Goal: Task Accomplishment & Management: Manage account settings

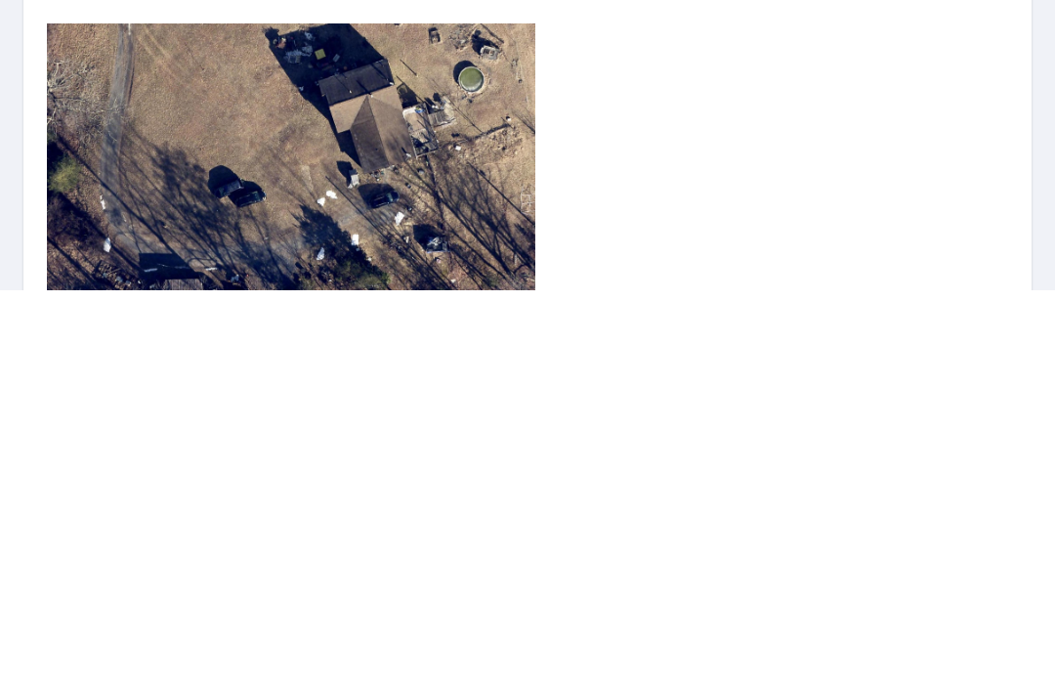
scroll to position [64, 0]
type input "00.6"
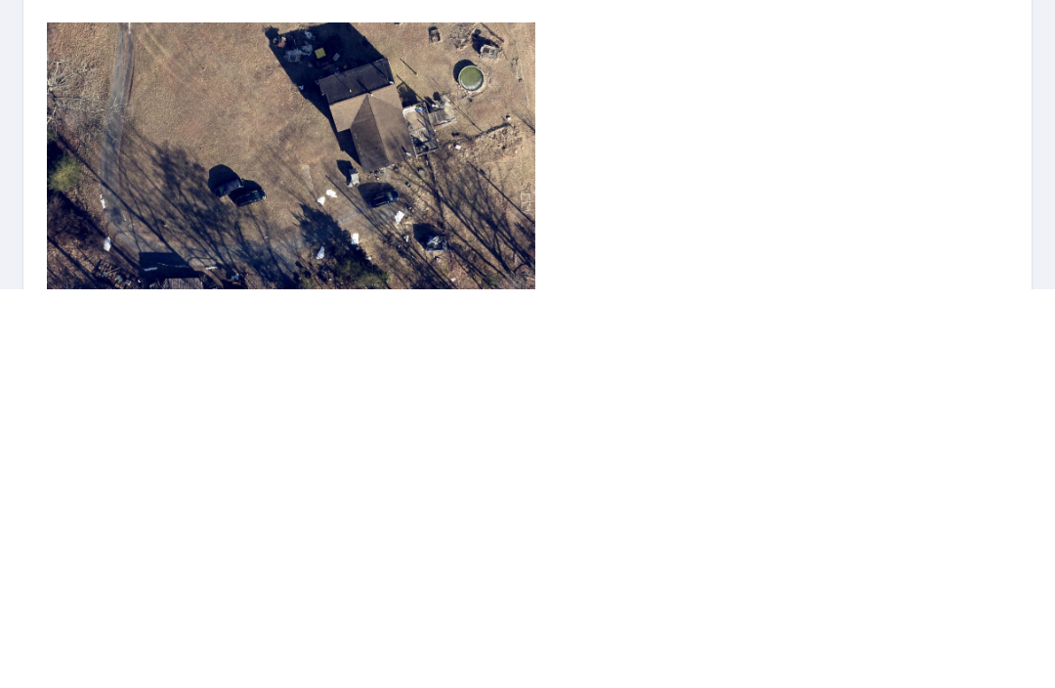
type input "00.6"
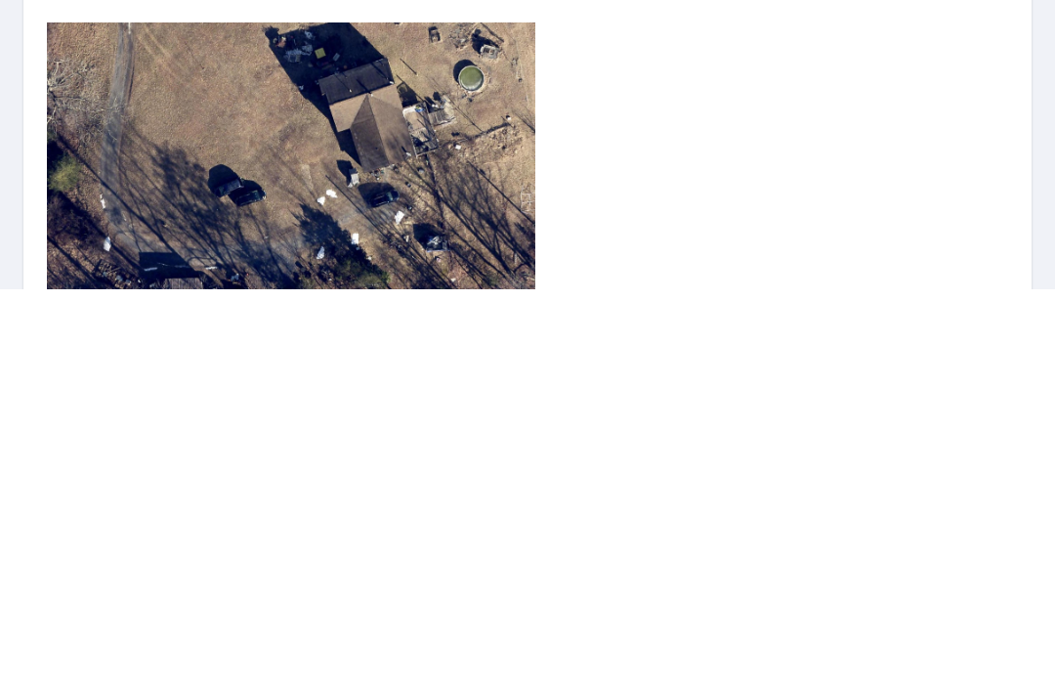
type input "00.6"
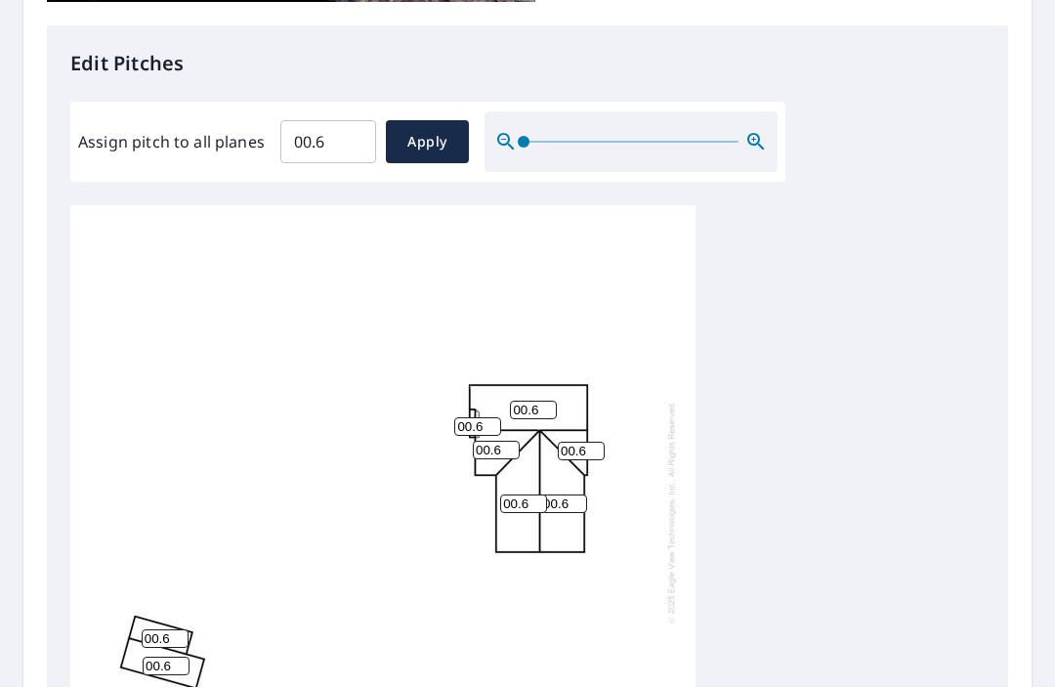
scroll to position [808, 0]
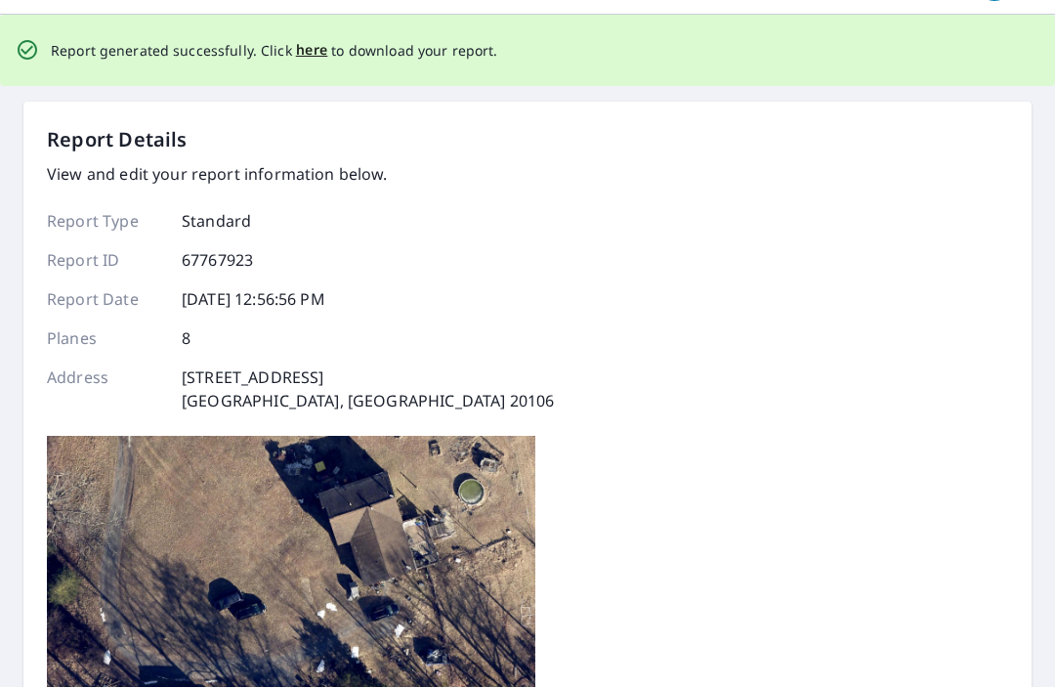
scroll to position [0, 0]
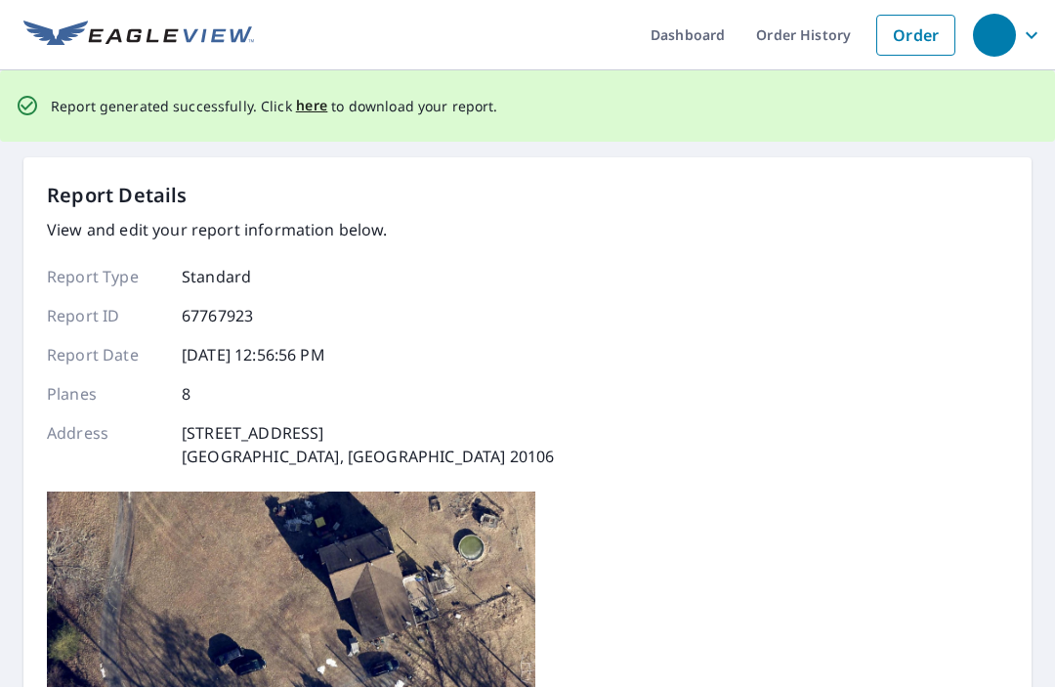
click at [309, 95] on span "here" at bounding box center [312, 107] width 32 height 24
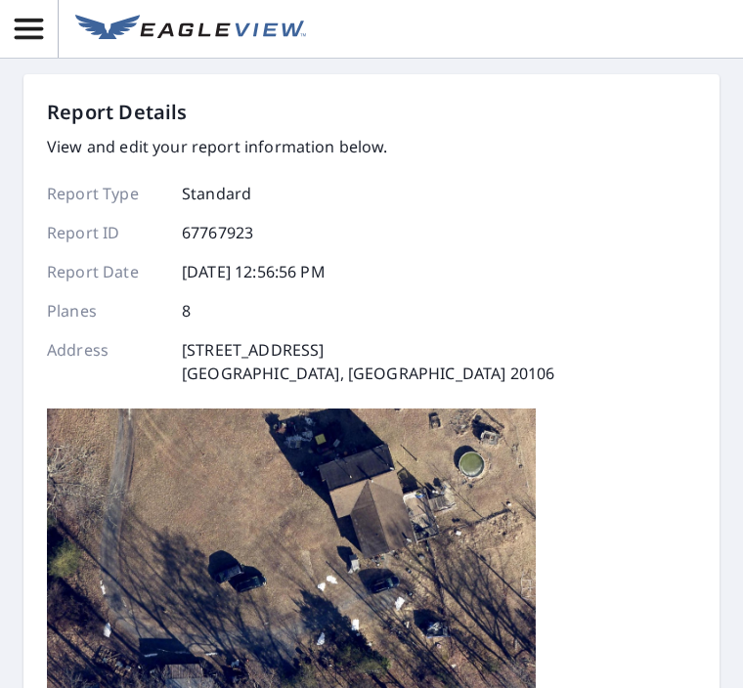
click at [579, 253] on div "Report Details View and edit your report information below. Report Type Standar…" at bounding box center [371, 460] width 649 height 725
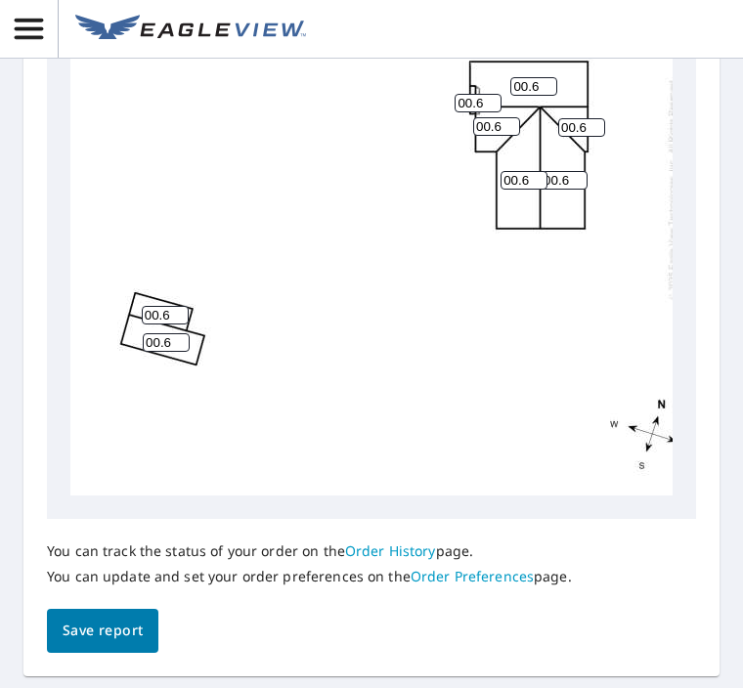
scroll to position [1156, 0]
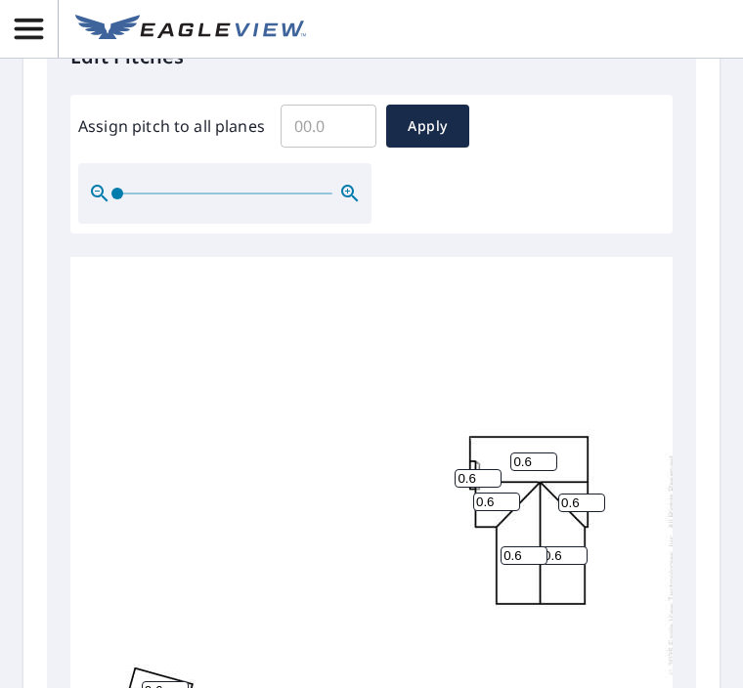
scroll to position [798, 0]
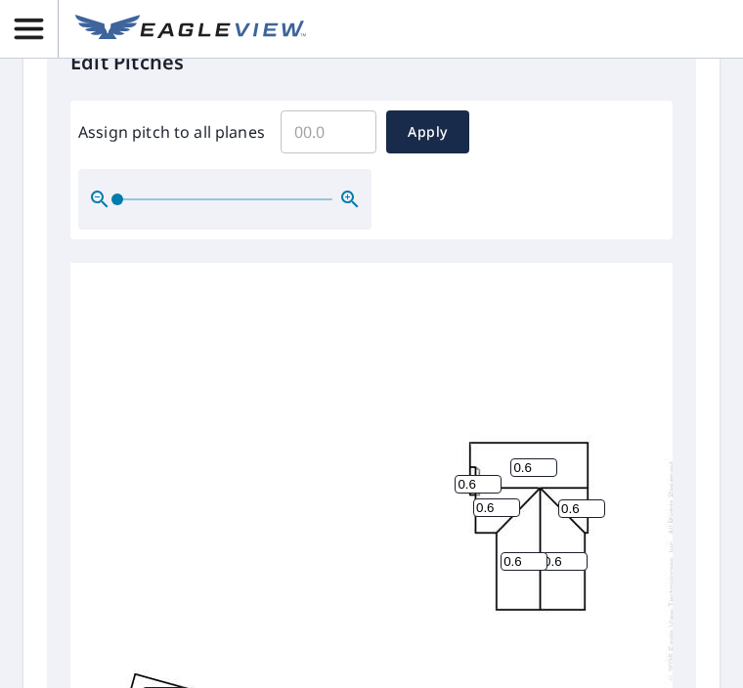
click at [348, 132] on input "Assign pitch to all planes" at bounding box center [328, 132] width 96 height 55
type input "00.6"
click at [431, 133] on span "Apply" at bounding box center [428, 132] width 52 height 24
type input "00.6"
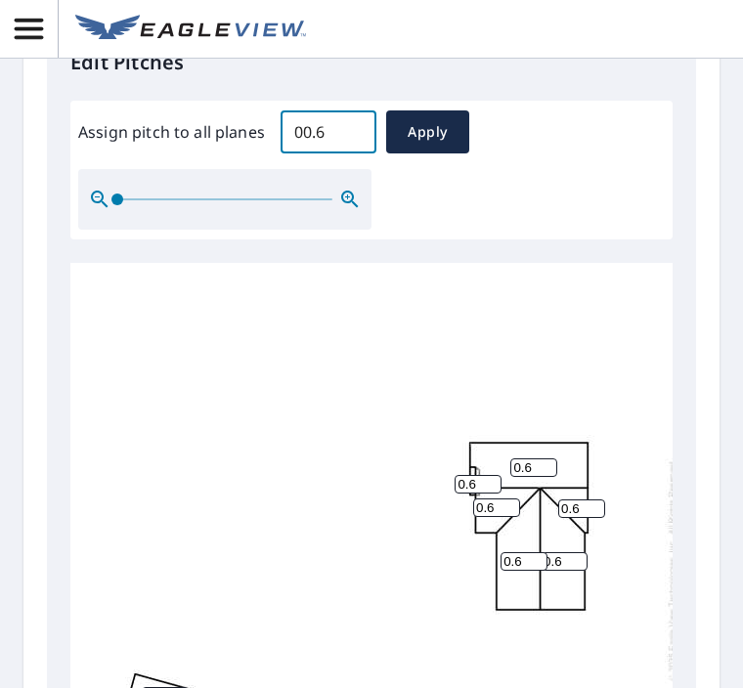
type input "00.6"
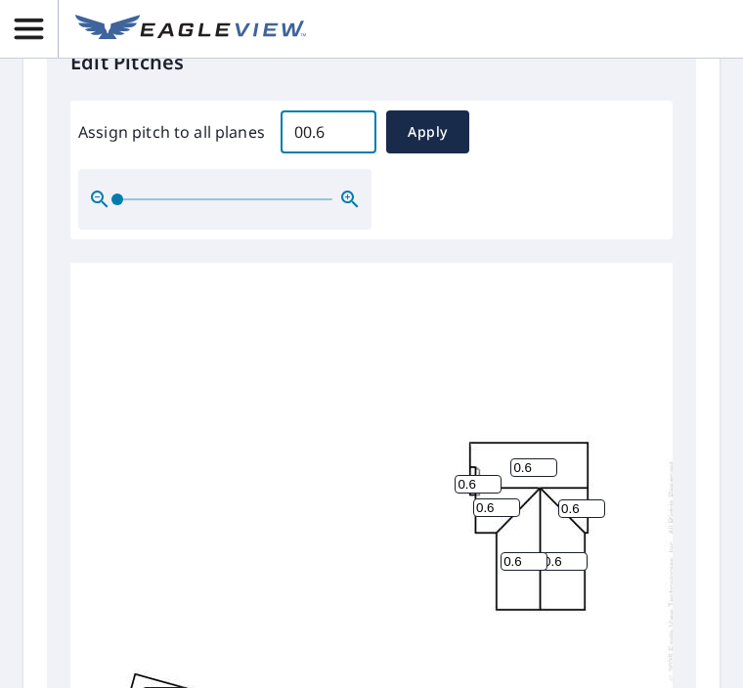
type input "00.6"
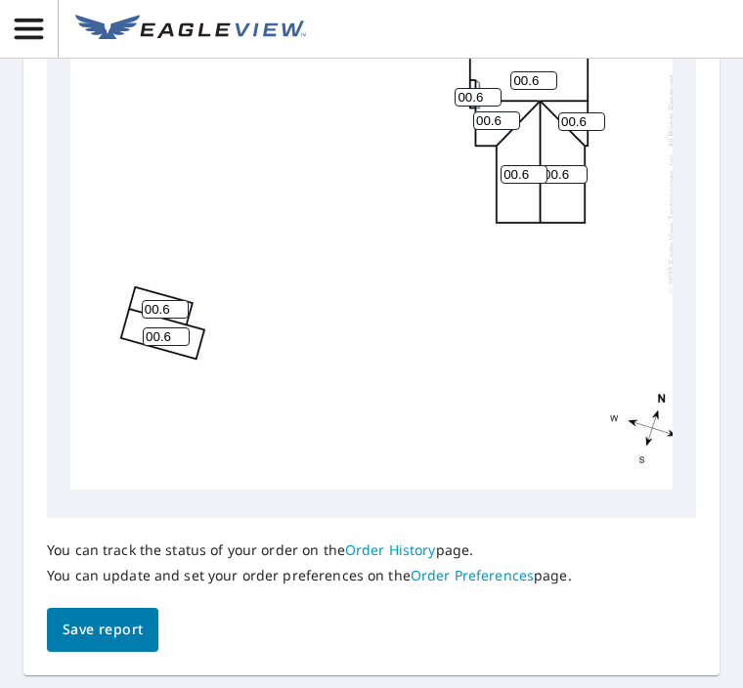
scroll to position [1179, 0]
click at [129, 618] on span "Save report" at bounding box center [103, 630] width 80 height 24
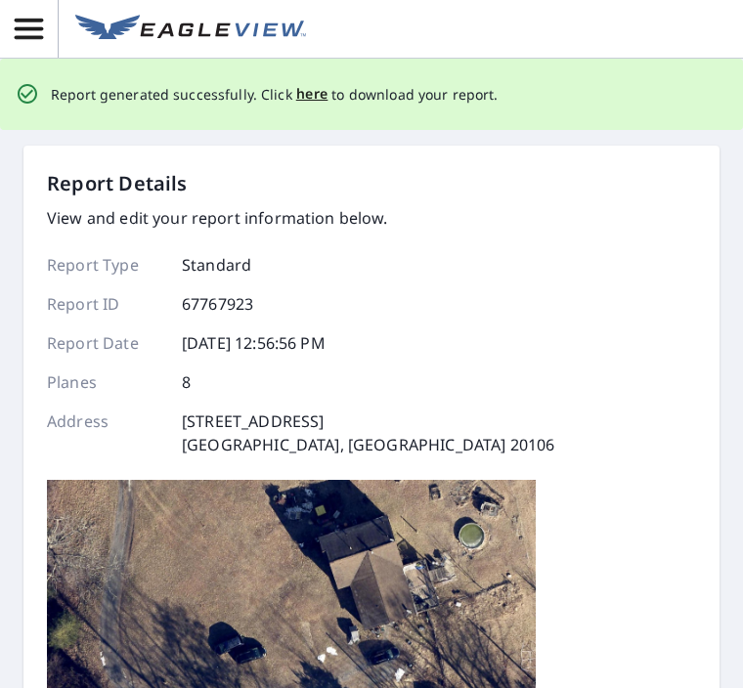
scroll to position [0, 0]
click at [319, 96] on span "here" at bounding box center [312, 94] width 32 height 24
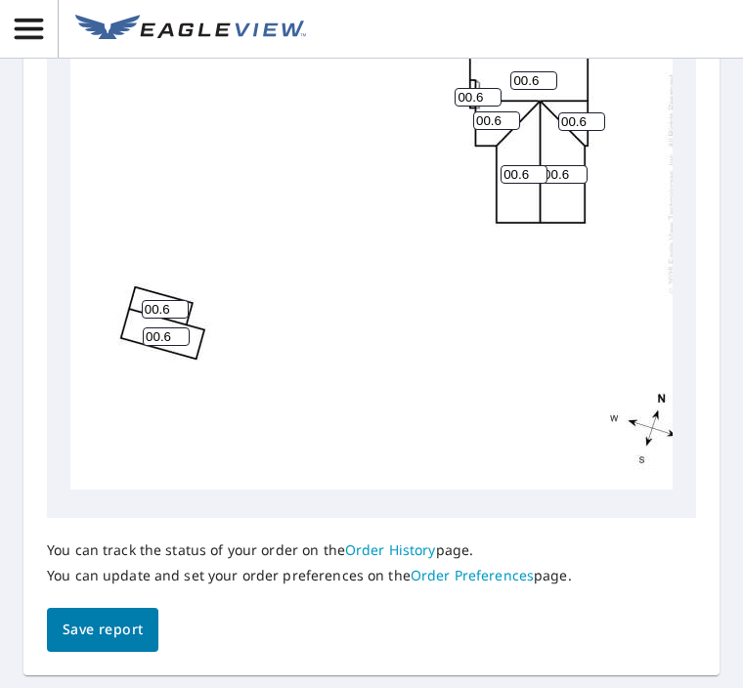
scroll to position [1179, 0]
click at [392, 541] on link "Order History" at bounding box center [390, 550] width 91 height 19
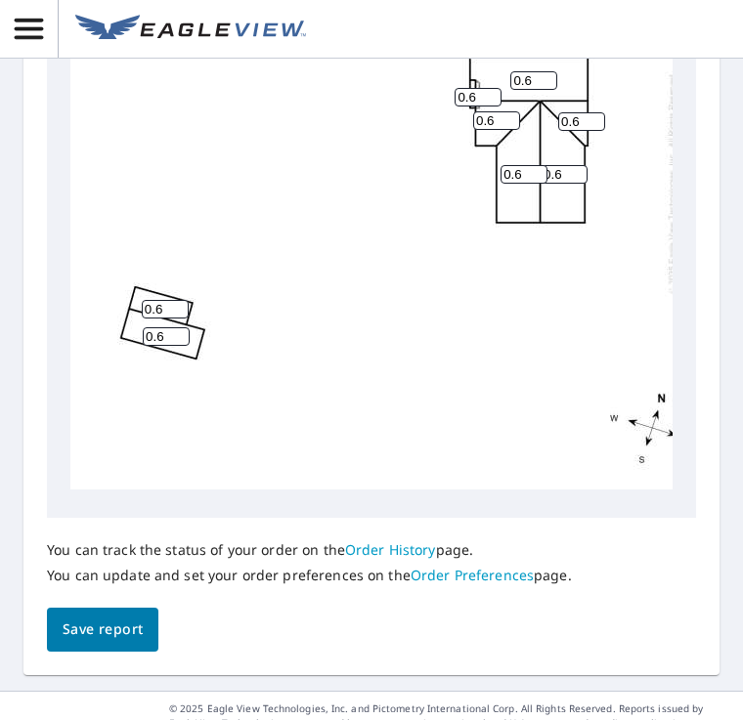
scroll to position [1179, 0]
click at [115, 618] on span "Save report" at bounding box center [103, 630] width 80 height 24
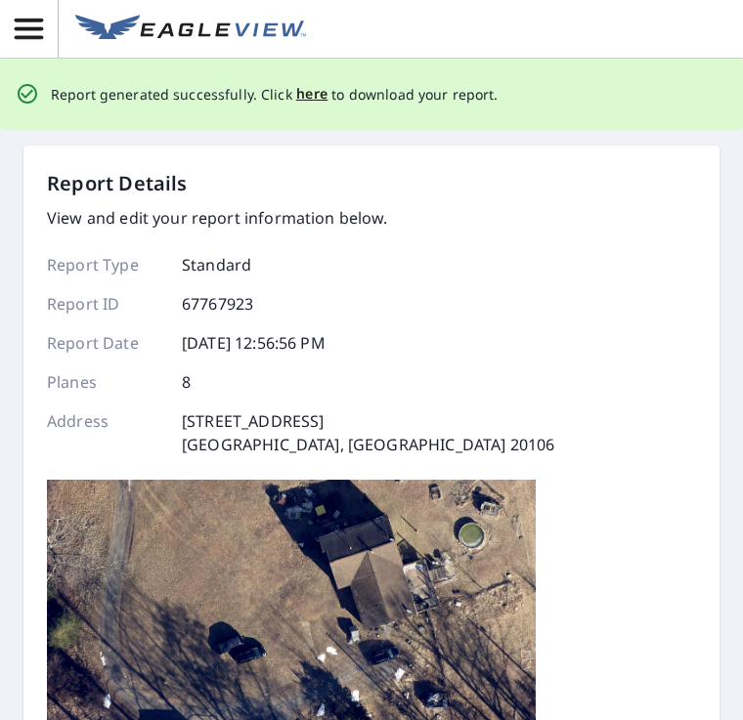
scroll to position [0, 0]
click at [316, 100] on span "here" at bounding box center [312, 94] width 32 height 24
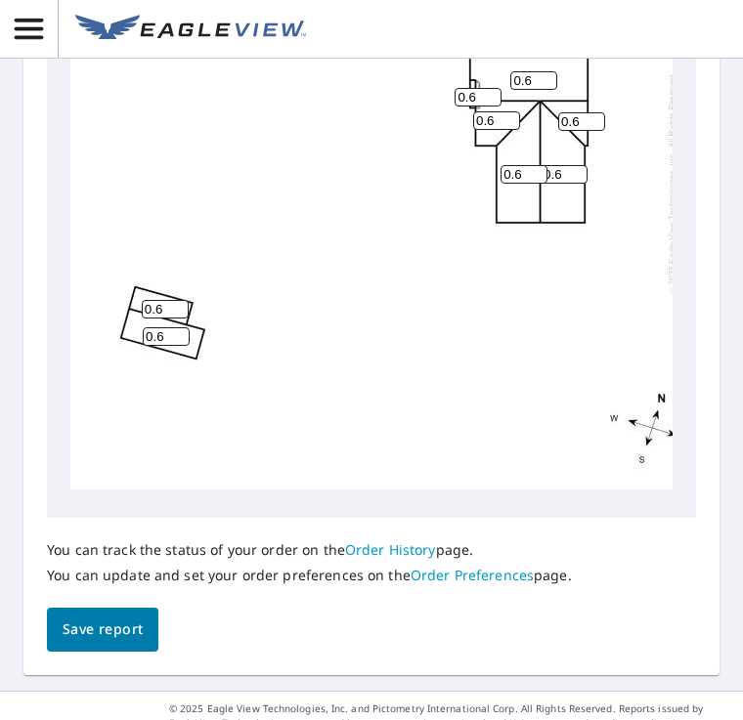
click at [401, 541] on link "Order History" at bounding box center [390, 550] width 91 height 19
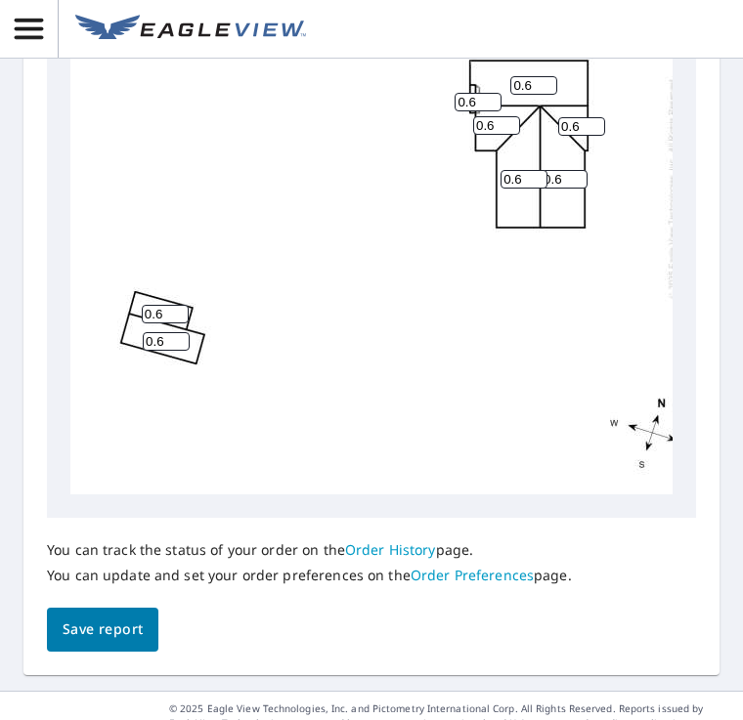
scroll to position [1179, 0]
click at [123, 618] on span "Save report" at bounding box center [103, 630] width 80 height 24
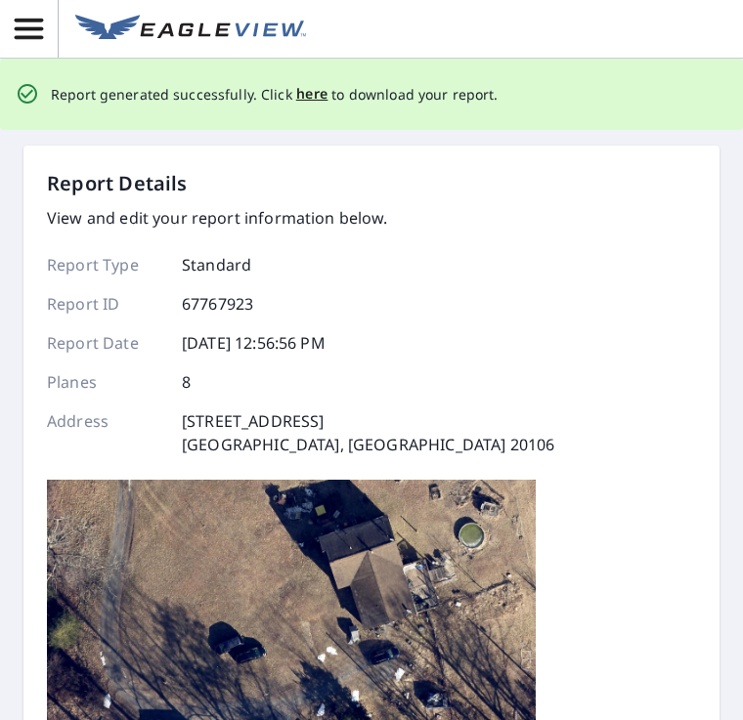
scroll to position [0, 0]
click at [309, 84] on span "here" at bounding box center [312, 94] width 32 height 24
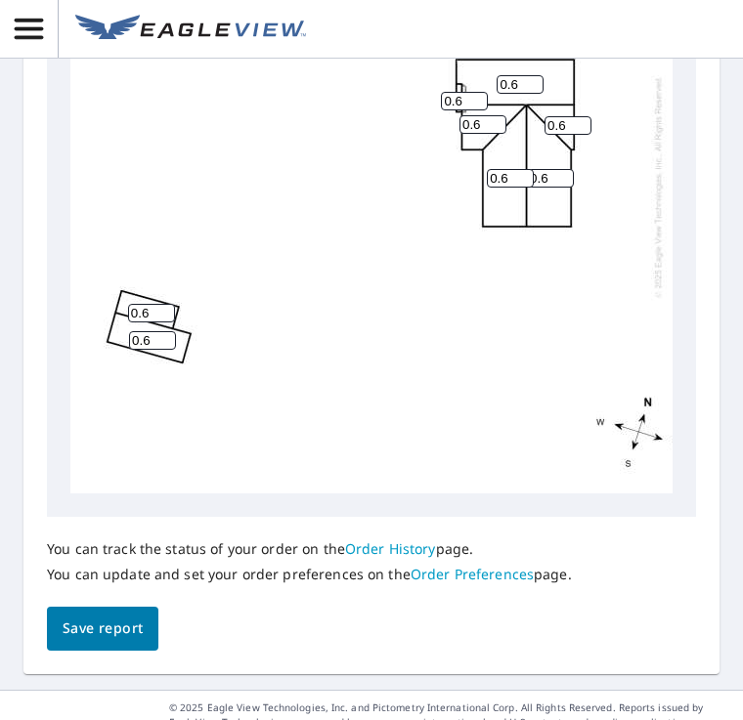
scroll to position [1179, 0]
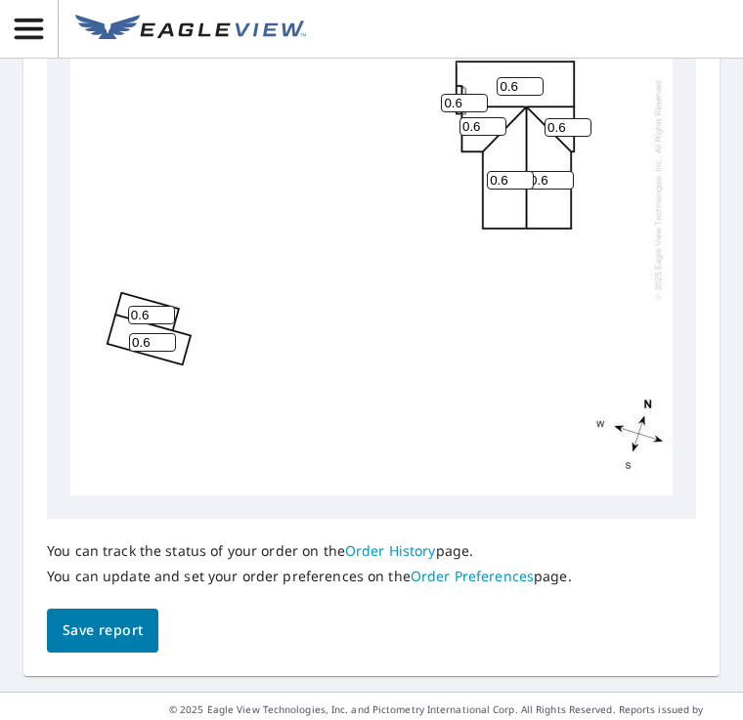
click at [394, 541] on link "Order History" at bounding box center [390, 550] width 91 height 19
